Goal: Navigation & Orientation: Find specific page/section

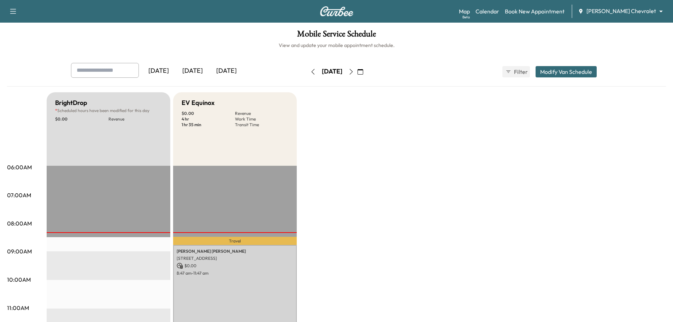
click at [363, 70] on icon "button" at bounding box center [361, 72] width 6 height 6
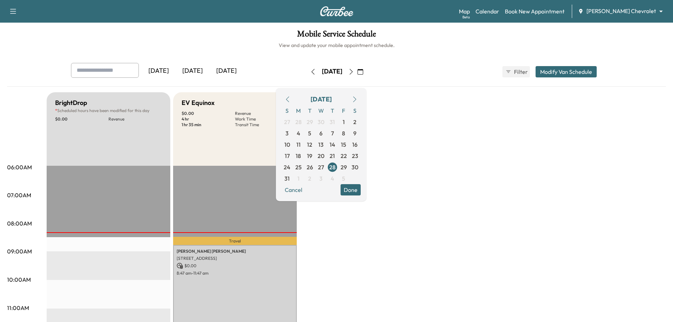
click at [361, 99] on button "button" at bounding box center [355, 99] width 12 height 11
click at [300, 121] on span "1" at bounding box center [298, 122] width 2 height 8
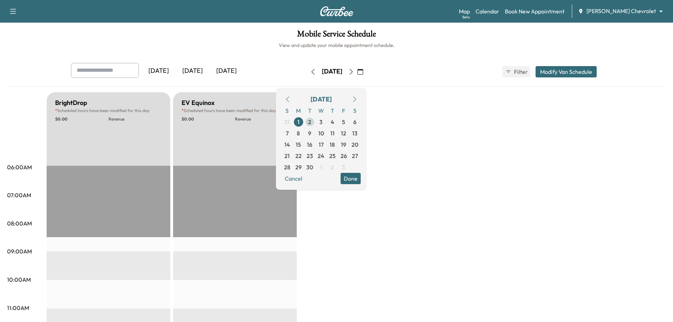
click at [315, 122] on span "2" at bounding box center [309, 121] width 11 height 11
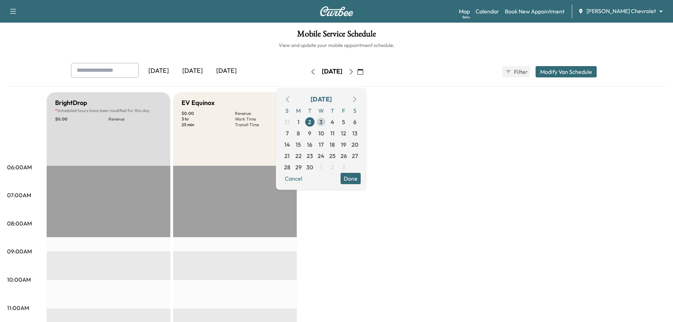
click at [323, 124] on span "3" at bounding box center [320, 122] width 3 height 8
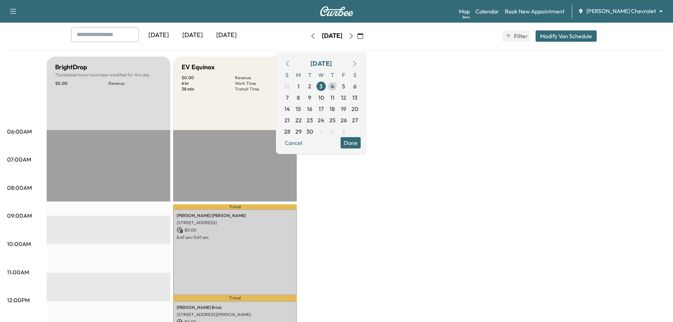
scroll to position [35, 0]
click at [334, 87] on span "4" at bounding box center [333, 86] width 4 height 8
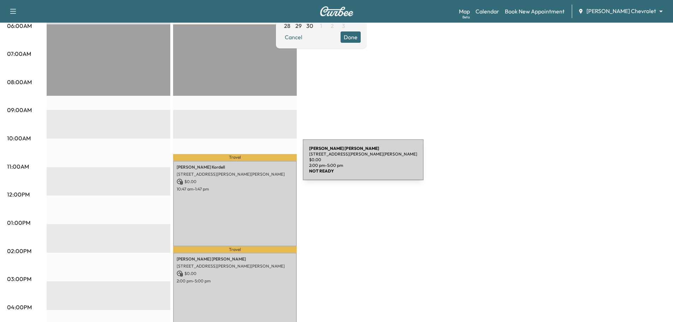
scroll to position [71, 0]
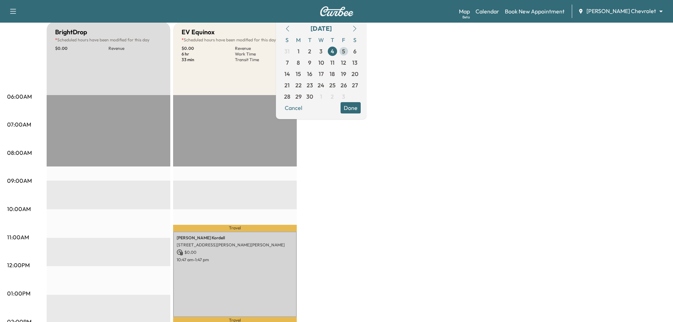
click at [345, 49] on span "5" at bounding box center [343, 51] width 3 height 8
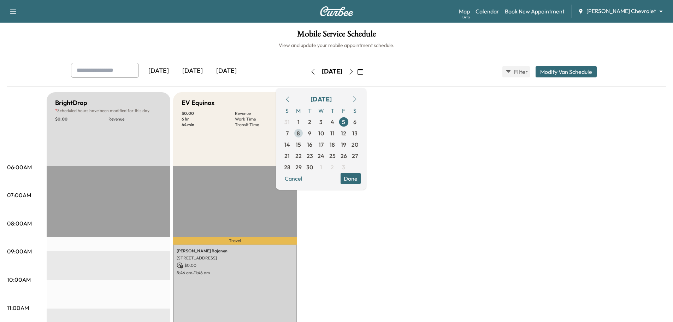
click at [300, 135] on span "8" at bounding box center [298, 133] width 3 height 8
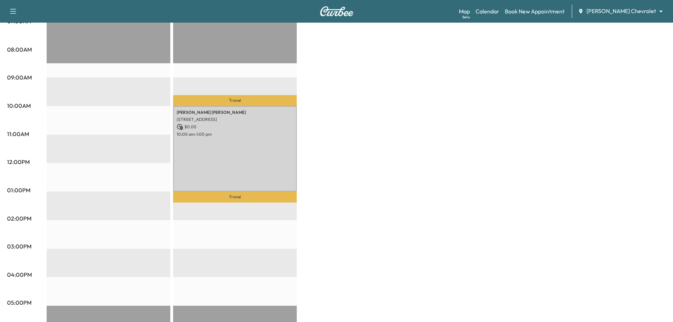
scroll to position [35, 0]
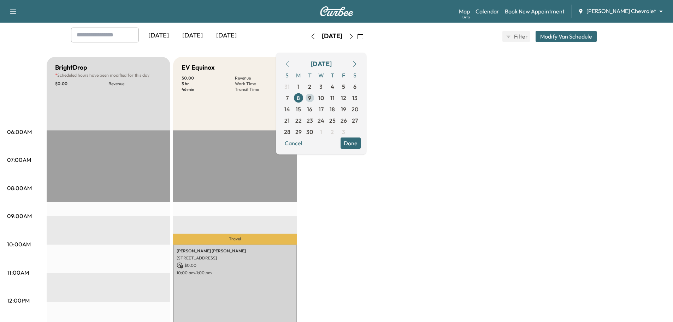
click at [311, 98] on span "9" at bounding box center [309, 98] width 3 height 8
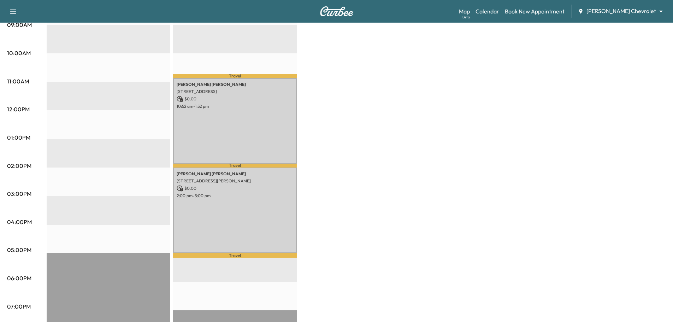
scroll to position [106, 0]
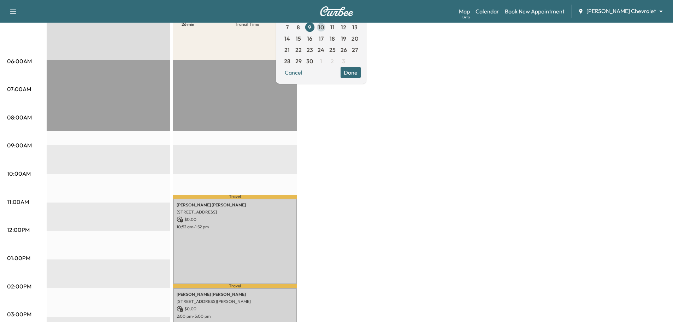
click at [324, 29] on span "10" at bounding box center [321, 27] width 6 height 8
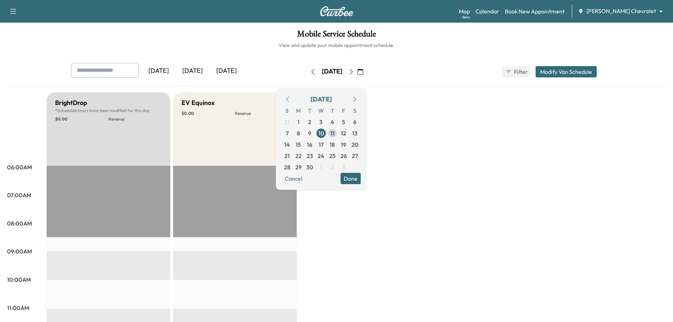
click at [338, 135] on span "11" at bounding box center [332, 133] width 11 height 11
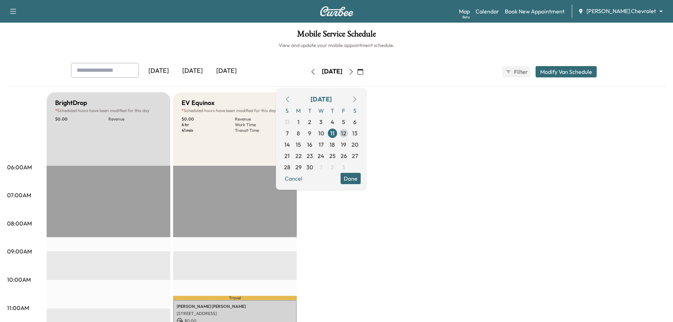
click at [349, 132] on span "12" at bounding box center [343, 133] width 11 height 11
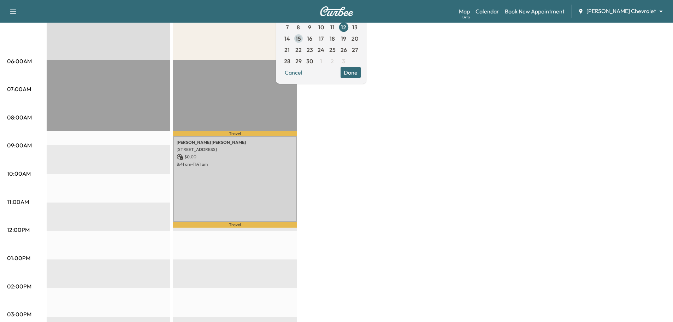
scroll to position [35, 0]
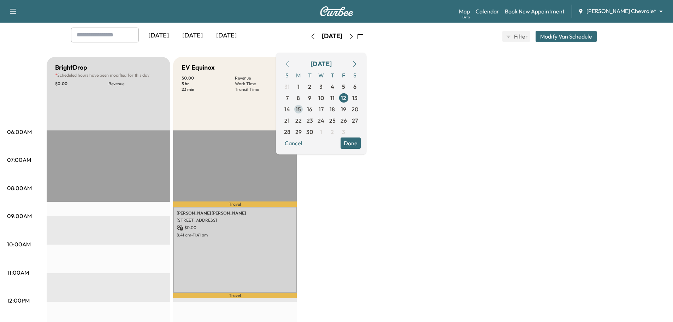
click at [304, 111] on span "15" at bounding box center [298, 109] width 11 height 11
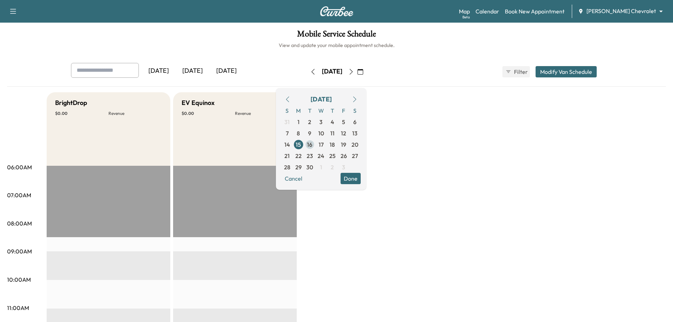
click at [312, 143] on span "16" at bounding box center [309, 144] width 5 height 8
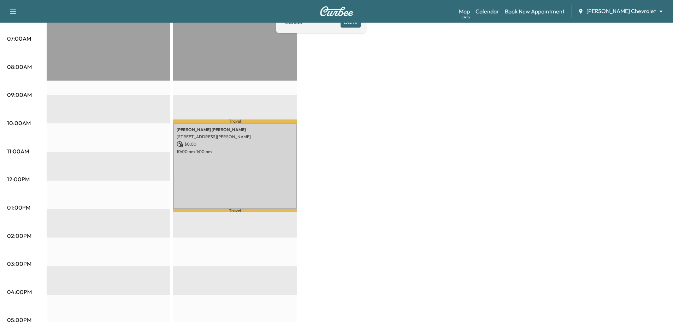
scroll to position [35, 0]
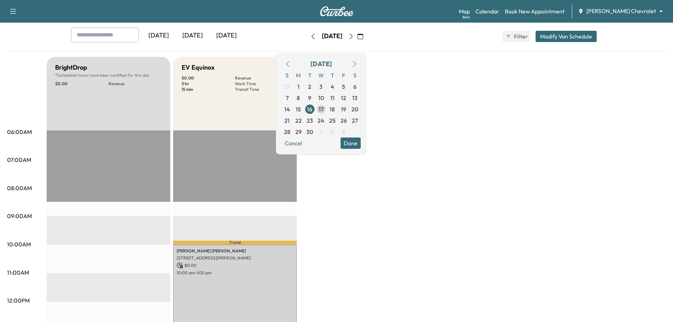
click at [324, 109] on span "17" at bounding box center [321, 109] width 5 height 8
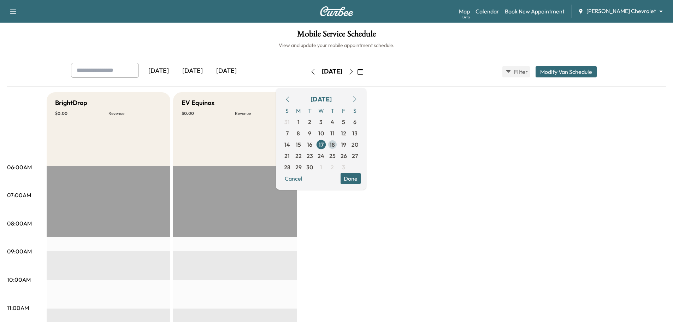
click at [335, 145] on span "18" at bounding box center [332, 144] width 5 height 8
click at [346, 146] on span "19" at bounding box center [343, 144] width 5 height 8
click at [304, 156] on span "22" at bounding box center [298, 155] width 11 height 11
